Goal: Book appointment/travel/reservation

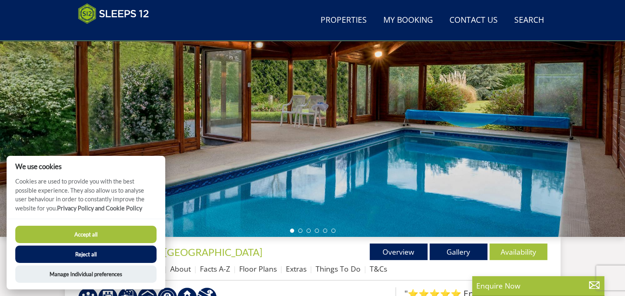
scroll to position [120, 0]
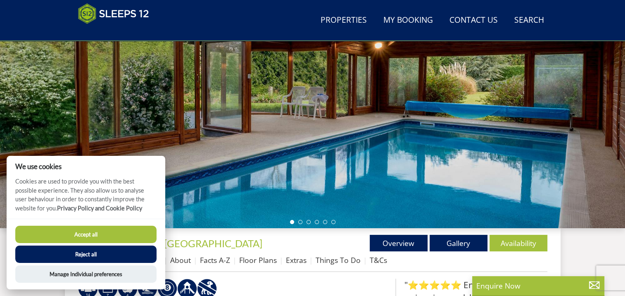
click at [78, 257] on button "Reject all" at bounding box center [85, 253] width 141 height 17
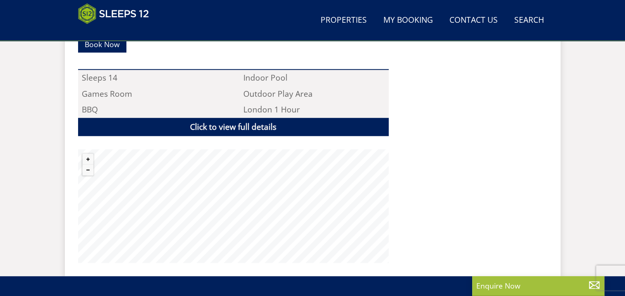
scroll to position [559, 0]
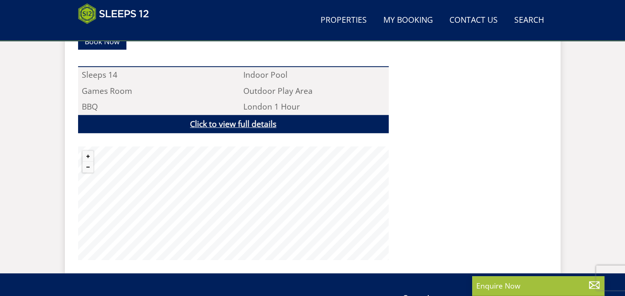
click at [244, 115] on link "Click to view full details" at bounding box center [233, 124] width 310 height 19
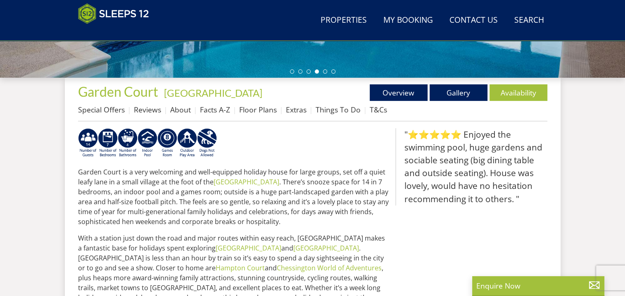
scroll to position [255, 0]
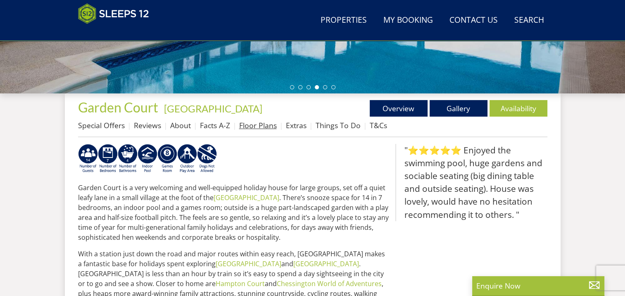
click at [254, 124] on link "Floor Plans" at bounding box center [258, 125] width 38 height 10
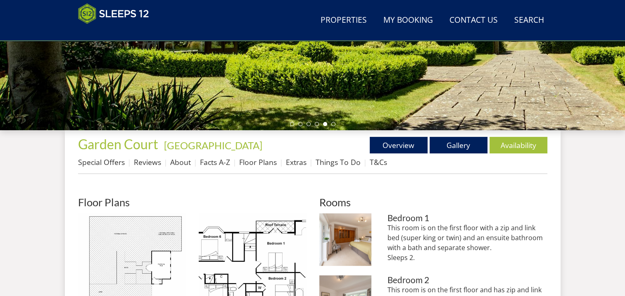
scroll to position [248, 0]
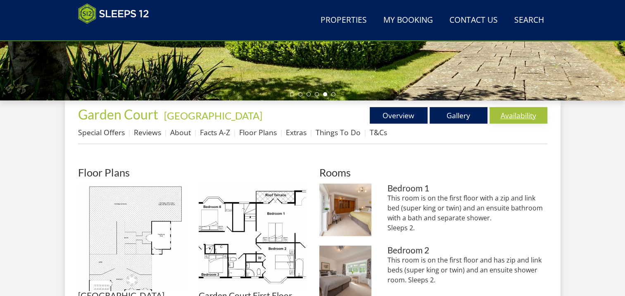
click at [514, 119] on link "Availability" at bounding box center [518, 115] width 58 height 17
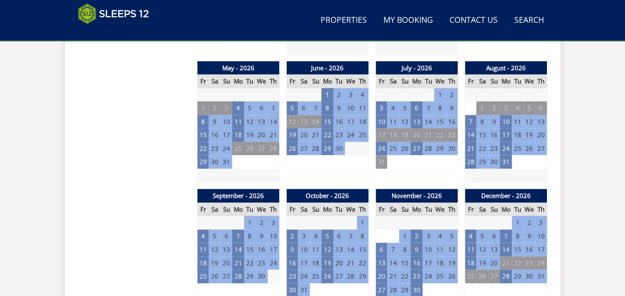
scroll to position [611, 0]
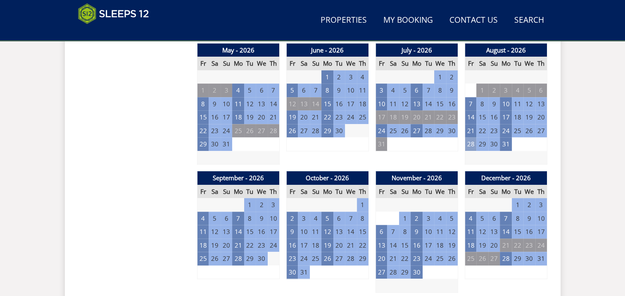
click at [471, 144] on td "28" at bounding box center [470, 144] width 12 height 14
